Goal: Task Accomplishment & Management: Use online tool/utility

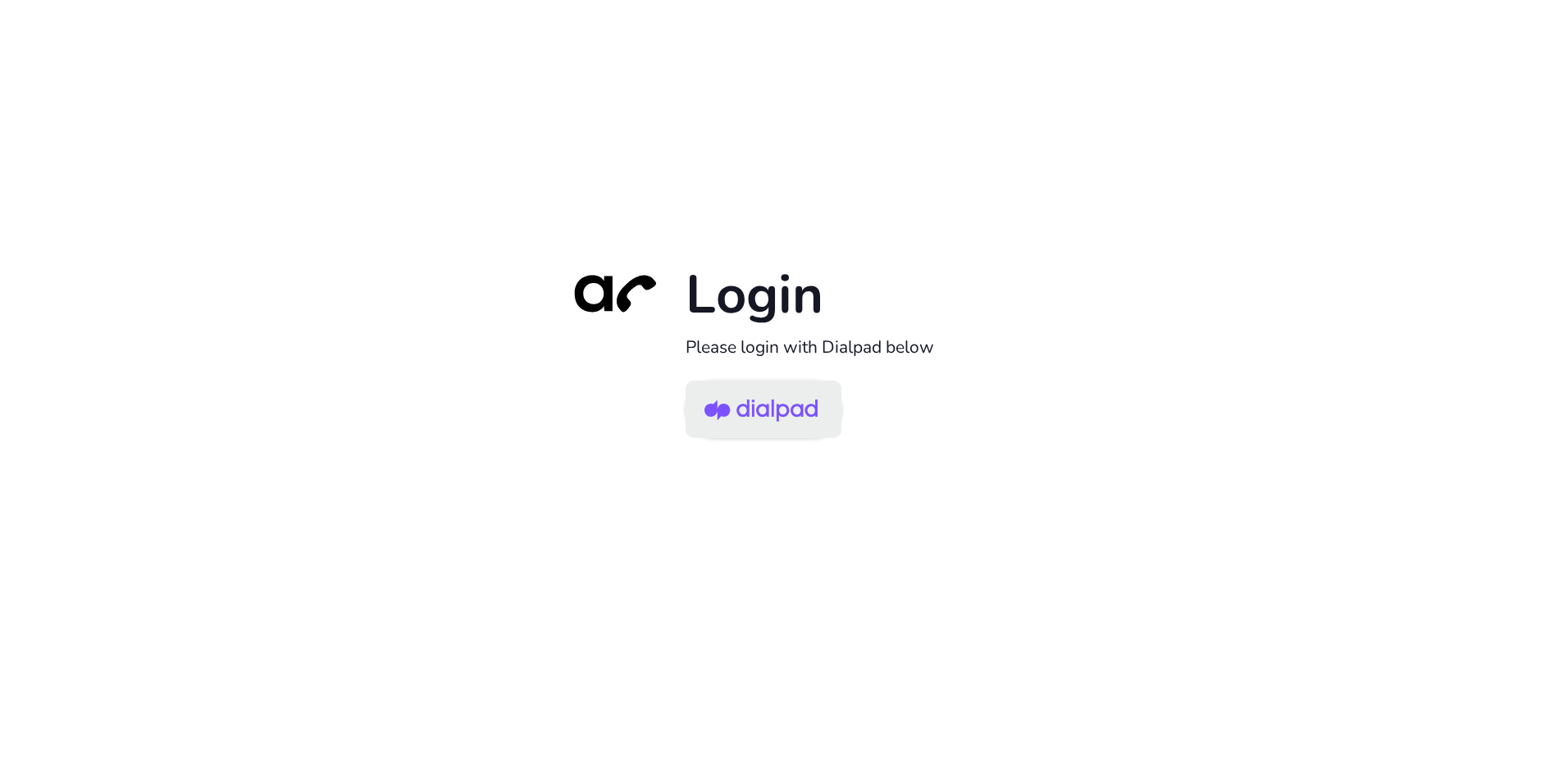
drag, startPoint x: 796, startPoint y: 412, endPoint x: 825, endPoint y: 403, distance: 30.4
click at [796, 412] on img at bounding box center [760, 411] width 113 height 54
click at [775, 402] on img at bounding box center [760, 411] width 113 height 54
click at [792, 391] on img at bounding box center [760, 411] width 113 height 54
